Goal: Information Seeking & Learning: Check status

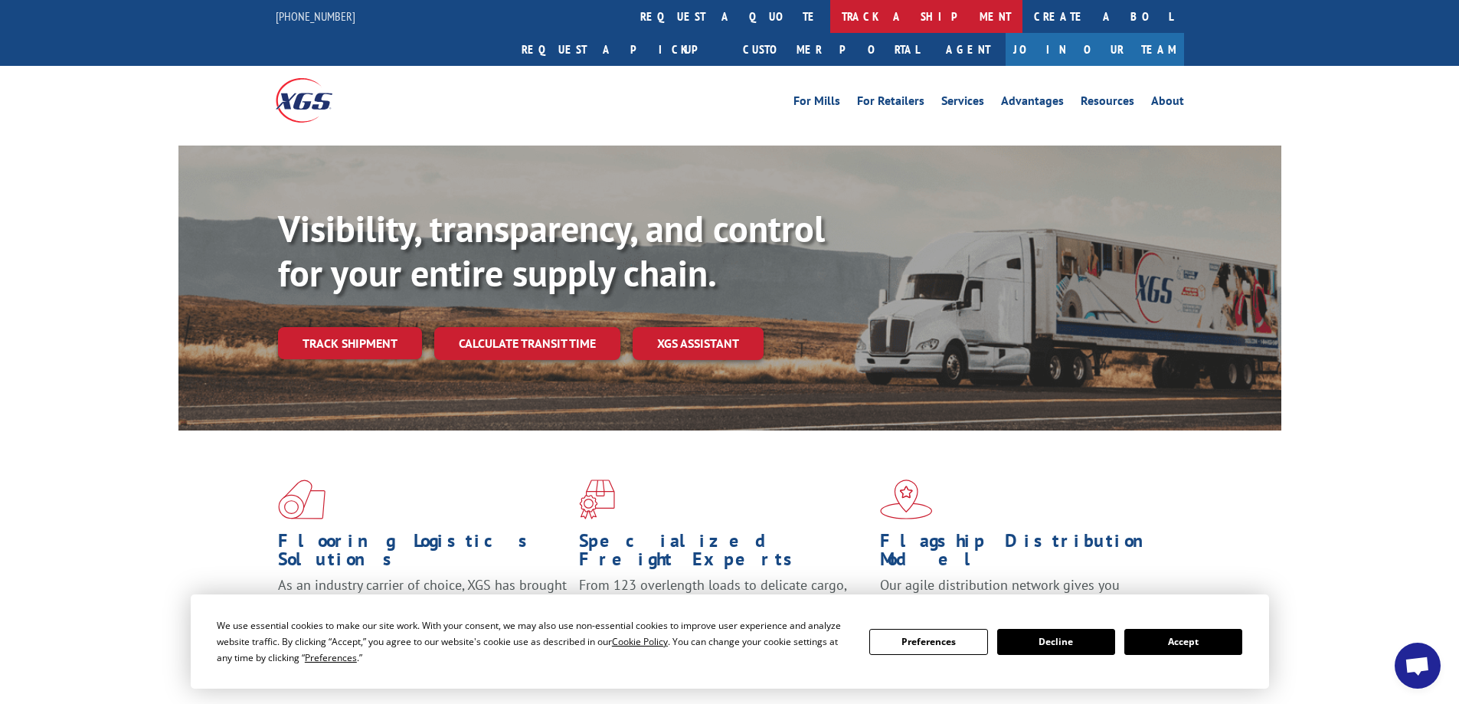
click at [830, 15] on link "track a shipment" at bounding box center [926, 16] width 192 height 33
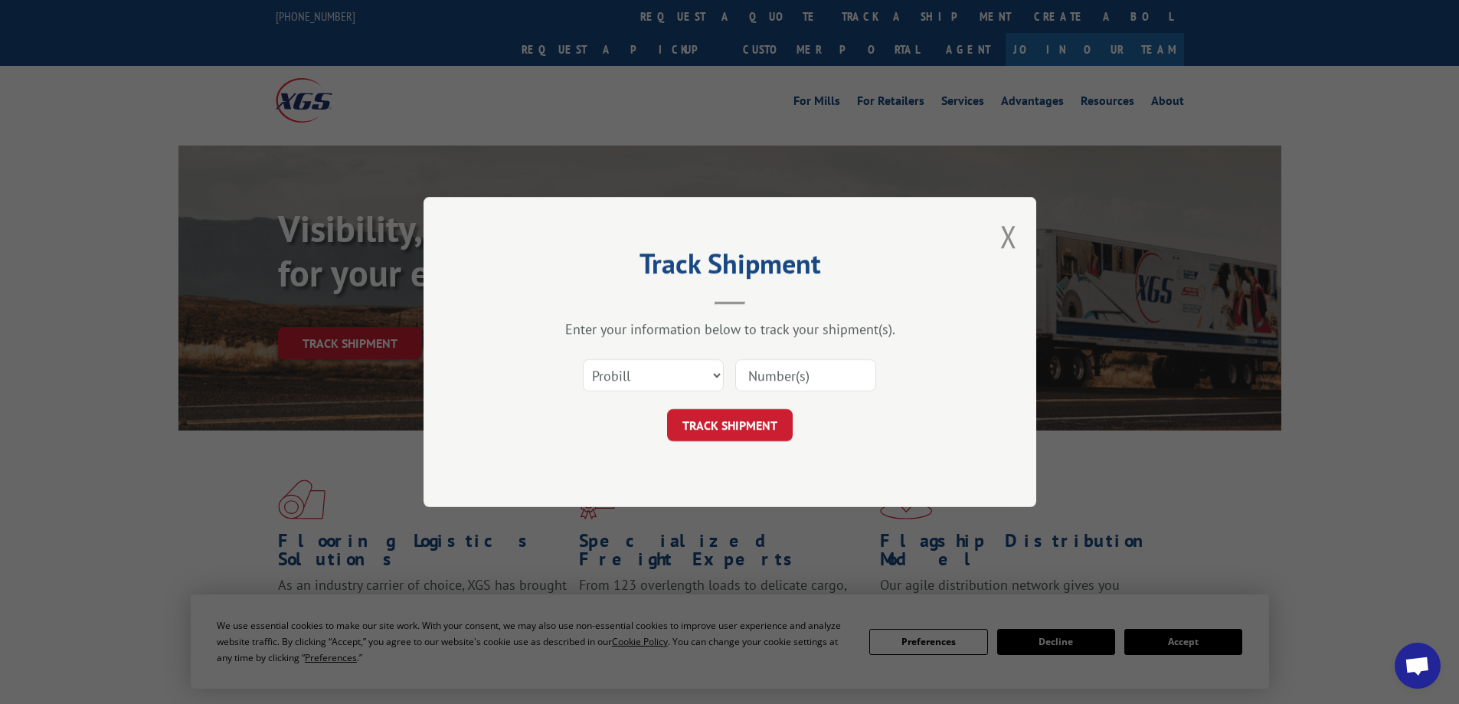
click at [796, 378] on input at bounding box center [805, 375] width 141 height 32
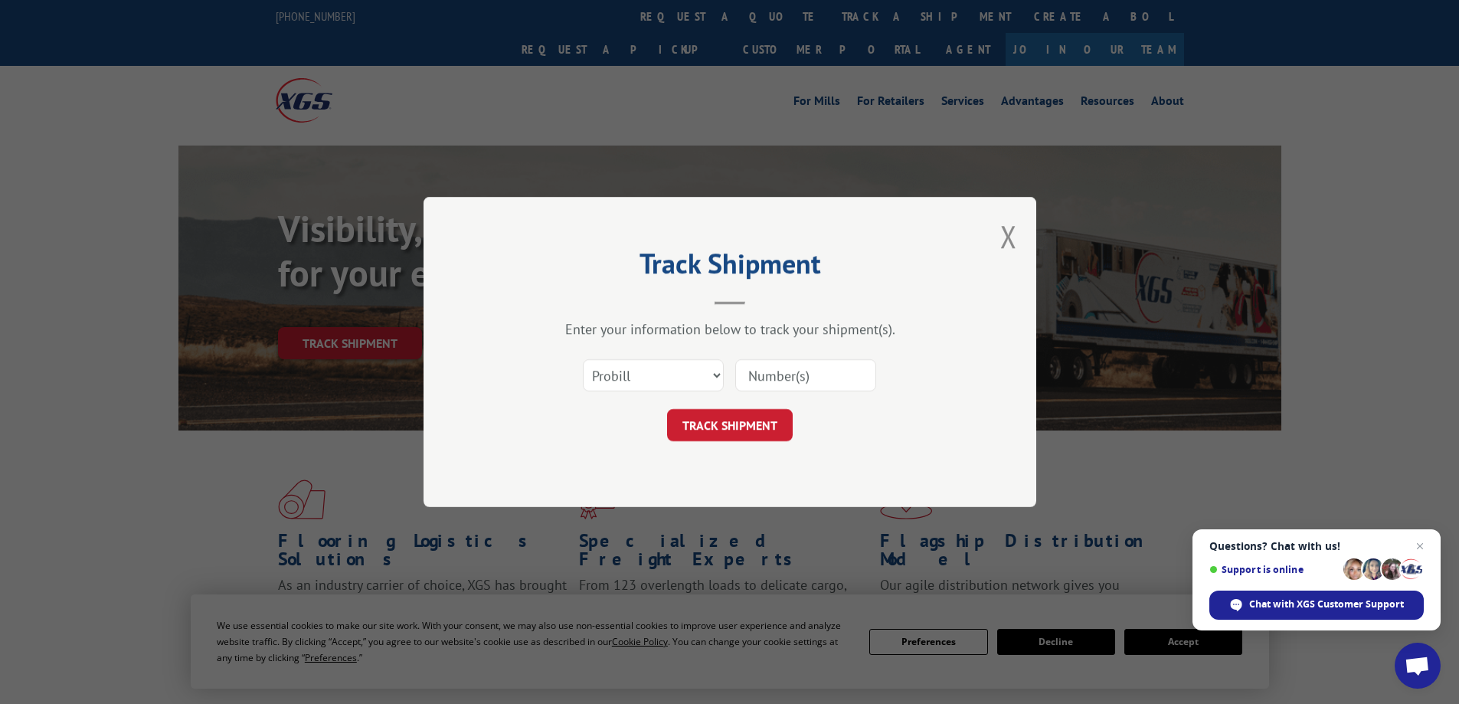
paste input "17501632"
type input "17501632"
click at [736, 423] on button "TRACK SHIPMENT" at bounding box center [730, 425] width 126 height 32
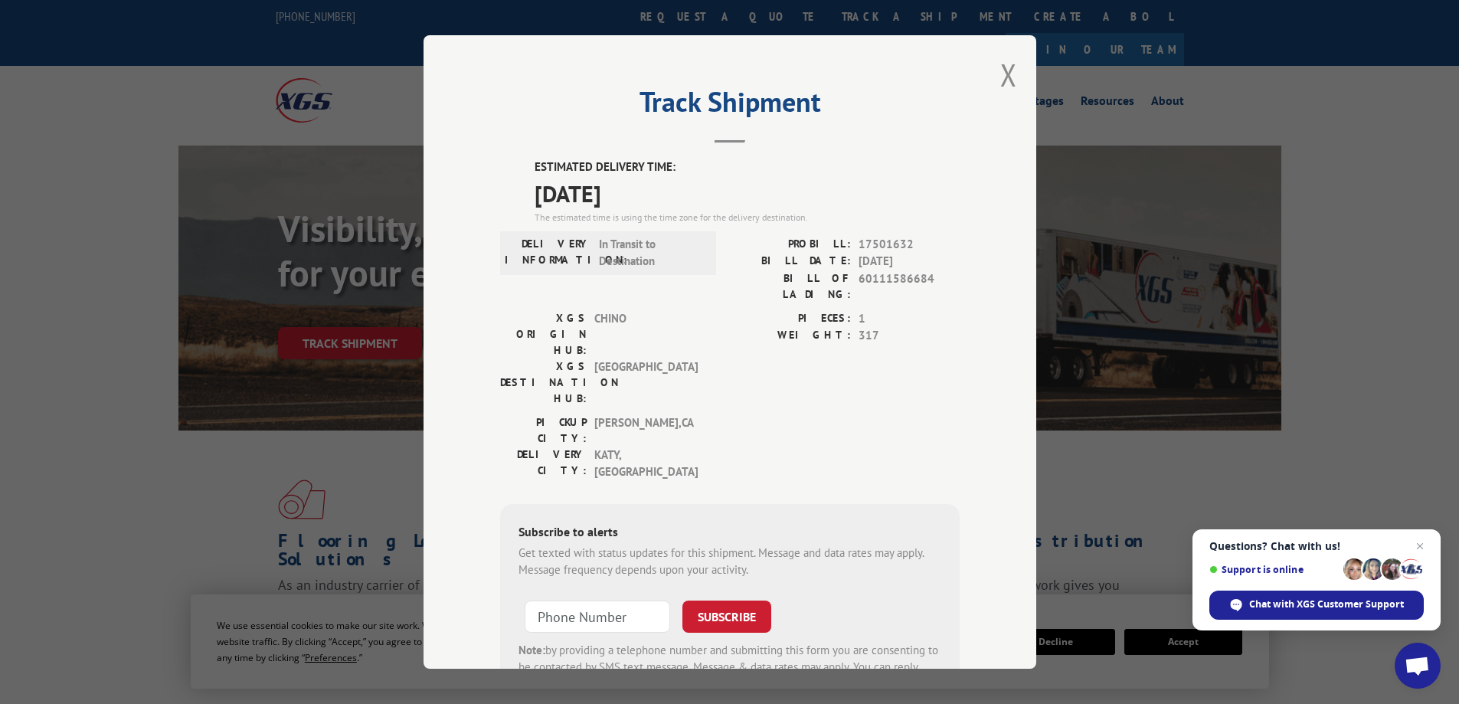
click at [111, 485] on div "Track Shipment ESTIMATED DELIVERY TIME: 09/08/2025 The estimated time is using …" at bounding box center [729, 352] width 1459 height 704
click at [80, 535] on div "Track Shipment ESTIMATED DELIVERY TIME: 09/08/2025 The estimated time is using …" at bounding box center [729, 352] width 1459 height 704
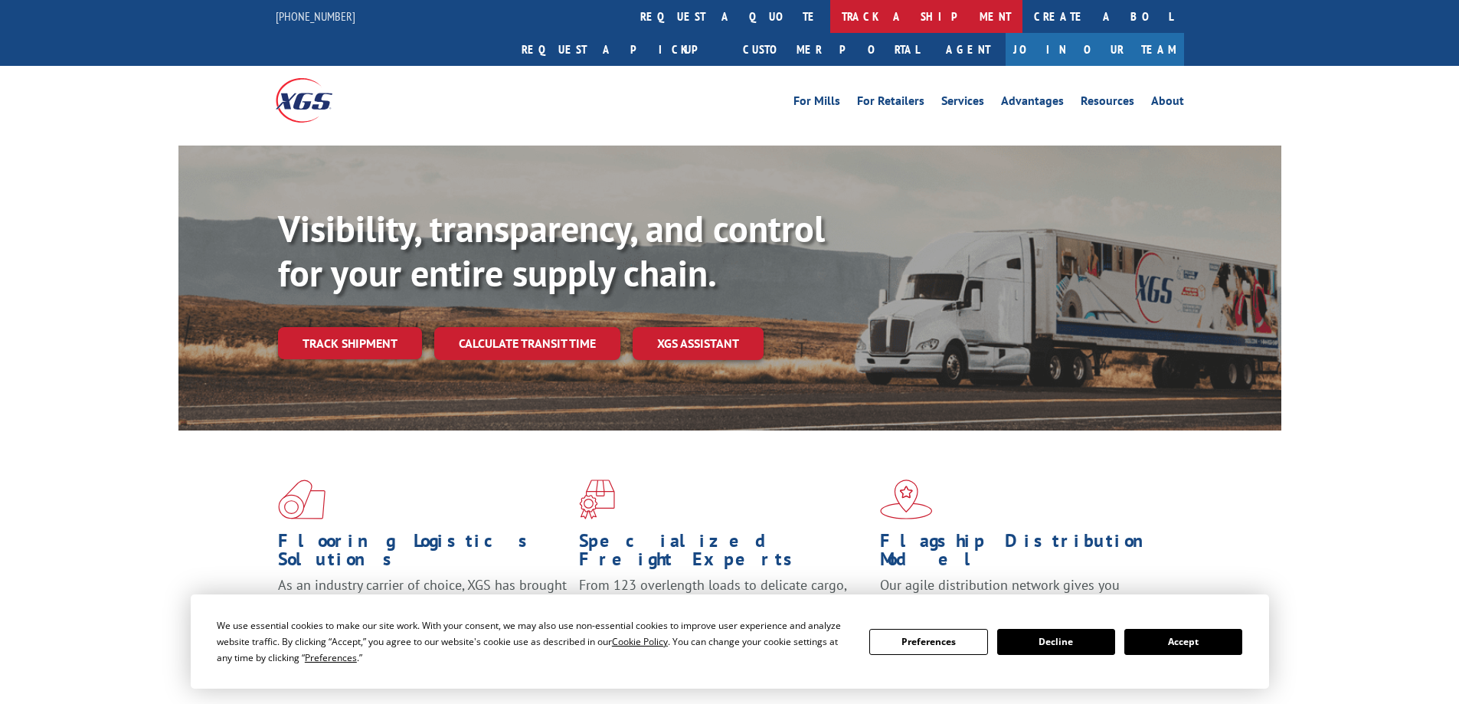
click at [830, 16] on link "track a shipment" at bounding box center [926, 16] width 192 height 33
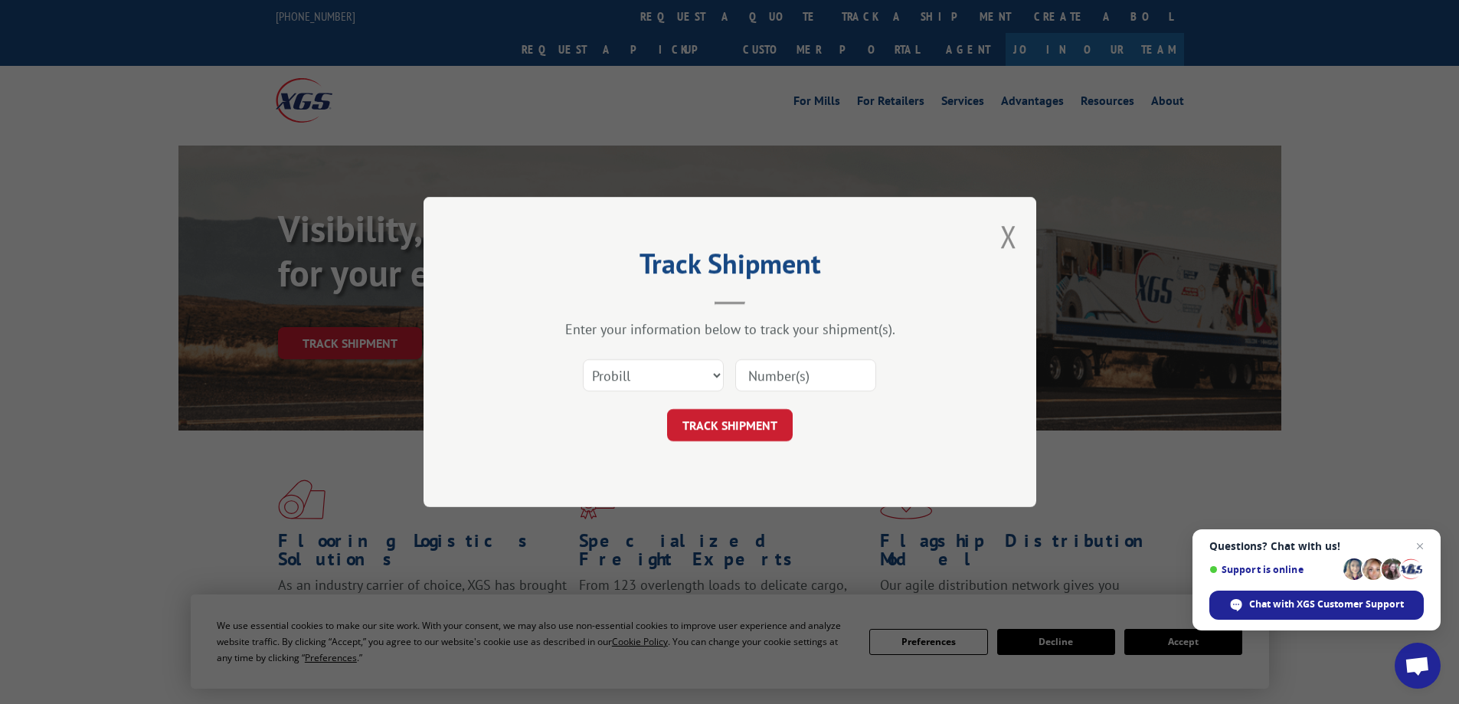
click at [774, 386] on input at bounding box center [805, 375] width 141 height 32
paste input "17501632"
type input "17501632"
click at [746, 430] on button "TRACK SHIPMENT" at bounding box center [730, 425] width 126 height 32
